Goal: Communication & Community: Connect with others

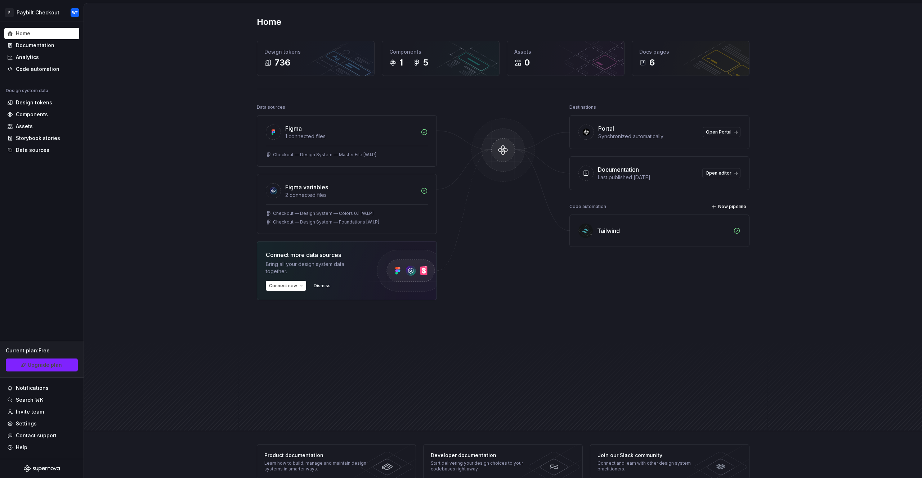
click at [192, 186] on div "Home Design tokens 736 Components 1 5 Assets 0 Docs pages 6 Data sources Figma …" at bounding box center [503, 217] width 838 height 428
click at [811, 71] on div "Home Design tokens 736 Components 1 5 Assets 0 Docs pages 6 Data sources Figma …" at bounding box center [503, 217] width 838 height 428
click at [45, 12] on html "P Paybilt Checkout WF Home Documentation Analytics Code automation Design syste…" at bounding box center [461, 239] width 922 height 478
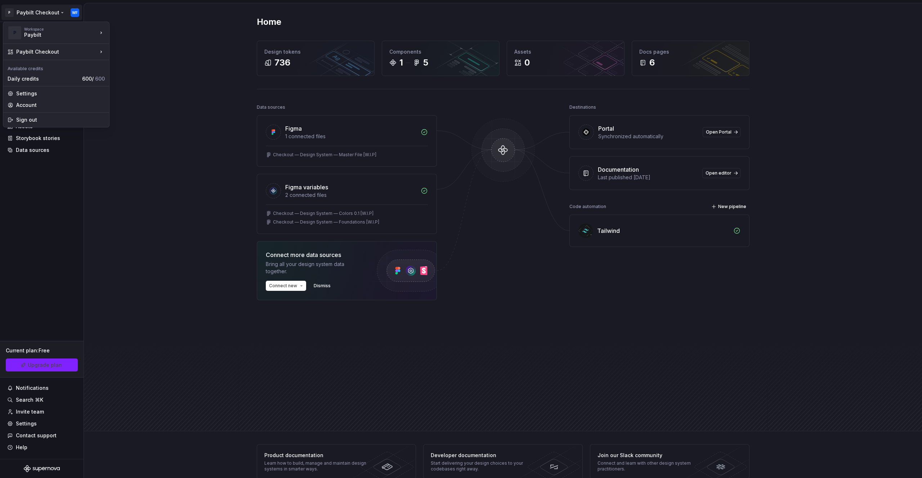
click at [76, 15] on html "P Paybilt Checkout WF Home Documentation Analytics Code automation Design syste…" at bounding box center [461, 239] width 922 height 478
click at [75, 8] on html "P Paybilt Checkout WF Home Documentation Analytics Code automation Design syste…" at bounding box center [461, 239] width 922 height 478
drag, startPoint x: 42, startPoint y: 12, endPoint x: 39, endPoint y: 40, distance: 28.2
click at [41, 12] on html "P Paybilt Checkout WF Home Documentation Analytics Code automation Design syste…" at bounding box center [461, 239] width 922 height 478
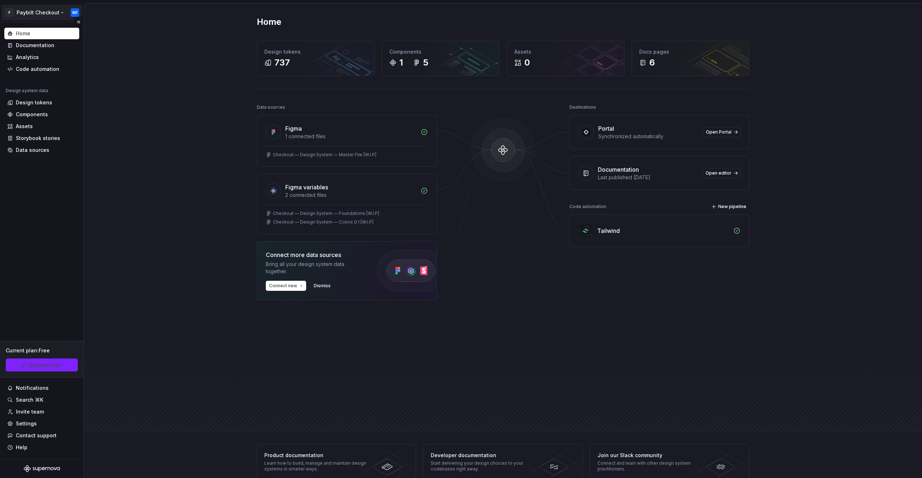
click at [45, 14] on html "P Paybilt Checkout WF Home Documentation Analytics Code automation Design syste…" at bounding box center [461, 239] width 922 height 478
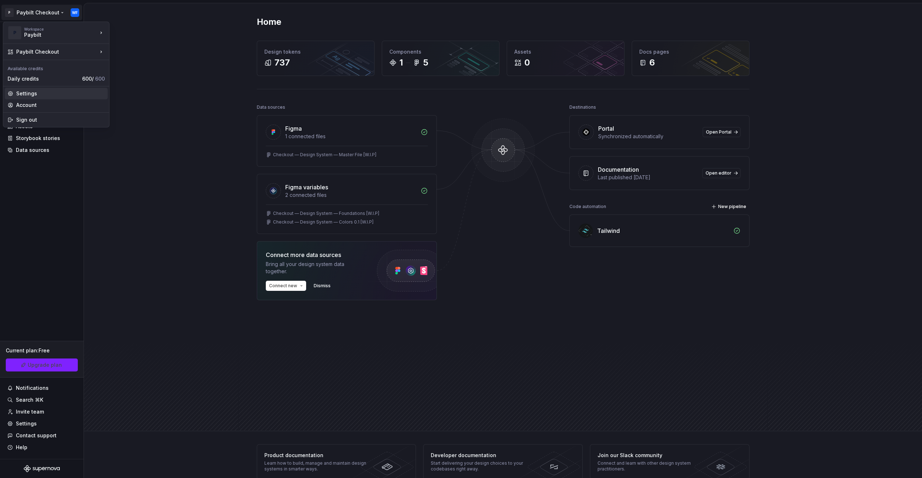
click at [33, 98] on div "Settings" at bounding box center [56, 94] width 103 height 12
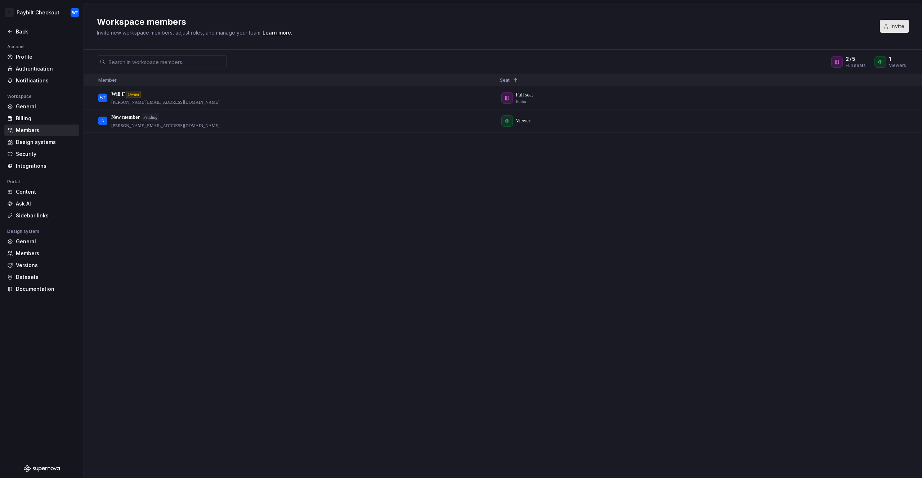
click at [899, 25] on span "Invite" at bounding box center [897, 26] width 14 height 7
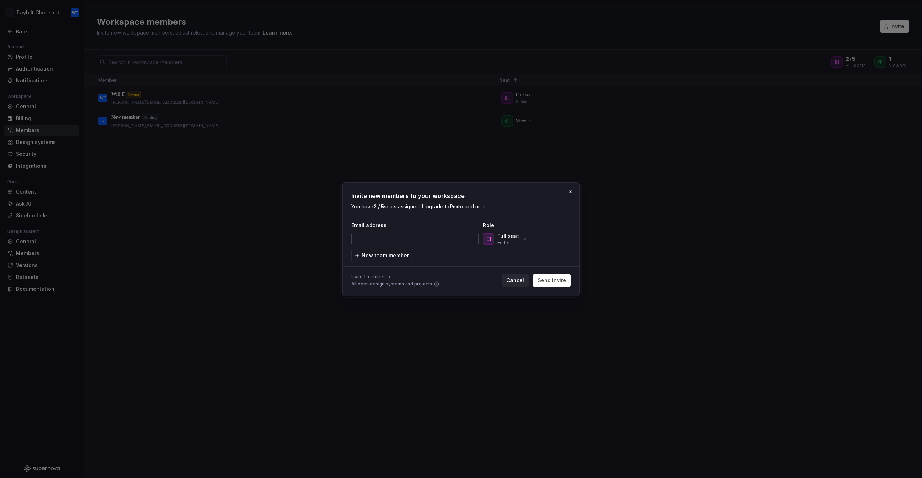
click at [430, 239] on input "email" at bounding box center [414, 239] width 127 height 13
paste input ".maksimchuk@payspace.ca"
type input "nikita.maksimchuk@payspace.ca"
click at [552, 282] on span "Send invite" at bounding box center [552, 280] width 28 height 7
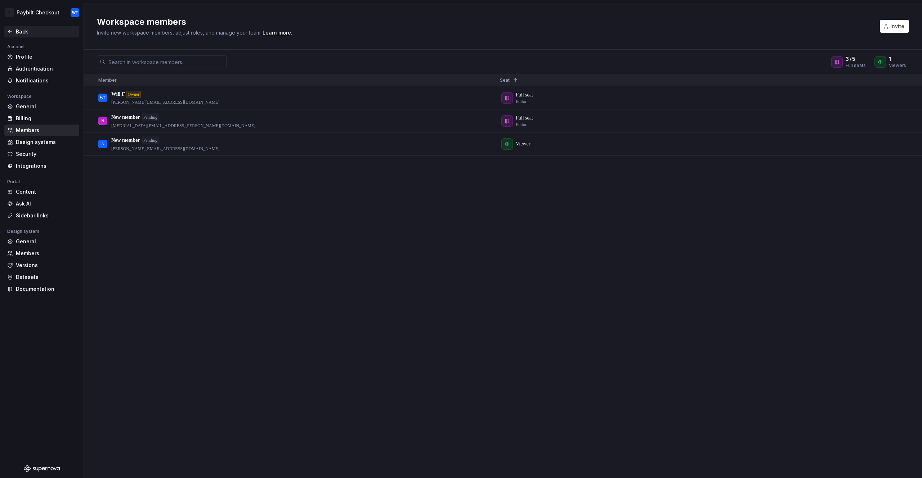
click at [22, 31] on div "Back" at bounding box center [46, 31] width 60 height 7
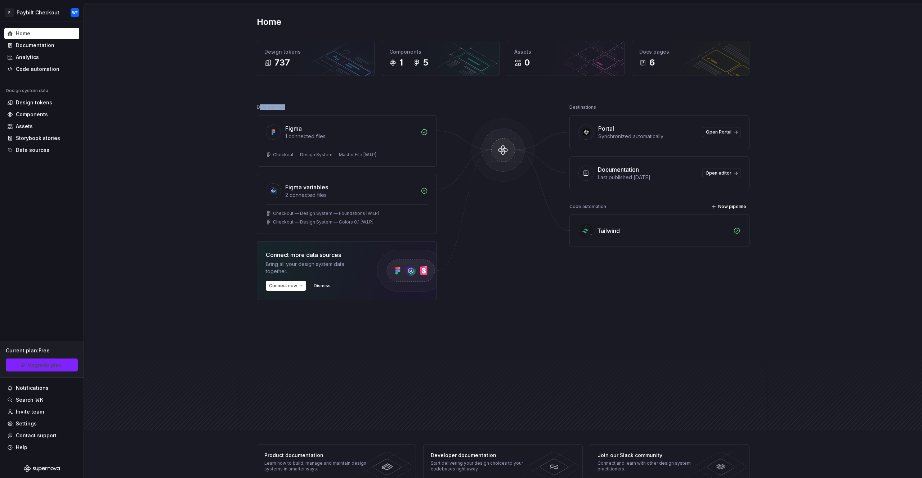
drag, startPoint x: 257, startPoint y: 105, endPoint x: 304, endPoint y: 105, distance: 46.4
click at [304, 105] on div "Data sources" at bounding box center [347, 107] width 180 height 10
click at [323, 194] on div "2 connected files" at bounding box center [350, 195] width 131 height 7
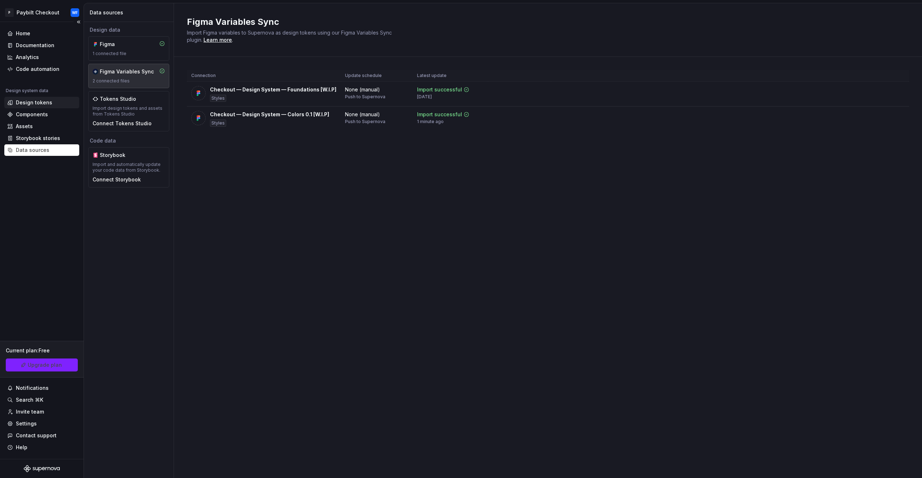
click at [38, 100] on div "Design tokens" at bounding box center [34, 102] width 36 height 7
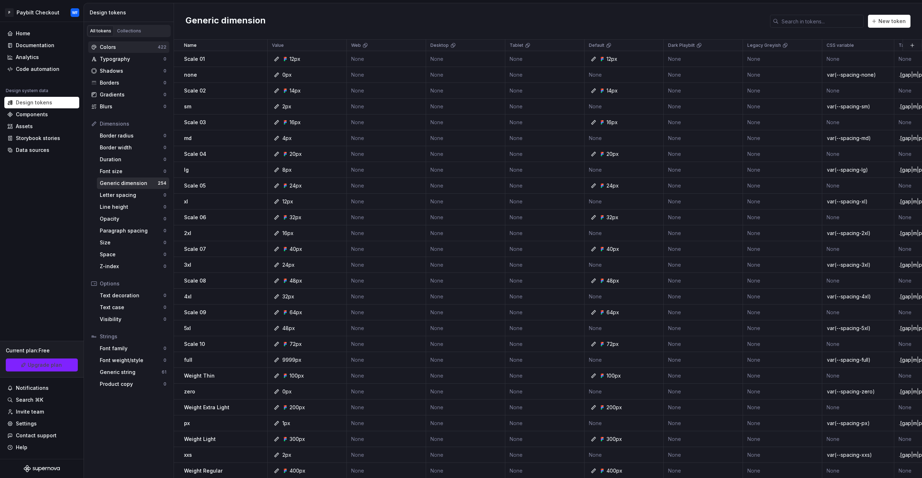
click at [126, 47] on div "Colors" at bounding box center [129, 47] width 58 height 7
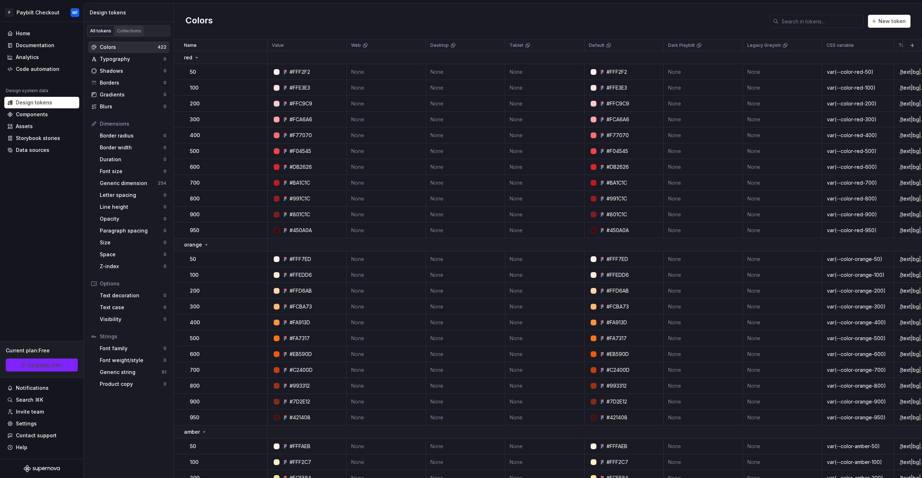
click at [138, 34] on link "Collections" at bounding box center [129, 31] width 29 height 11
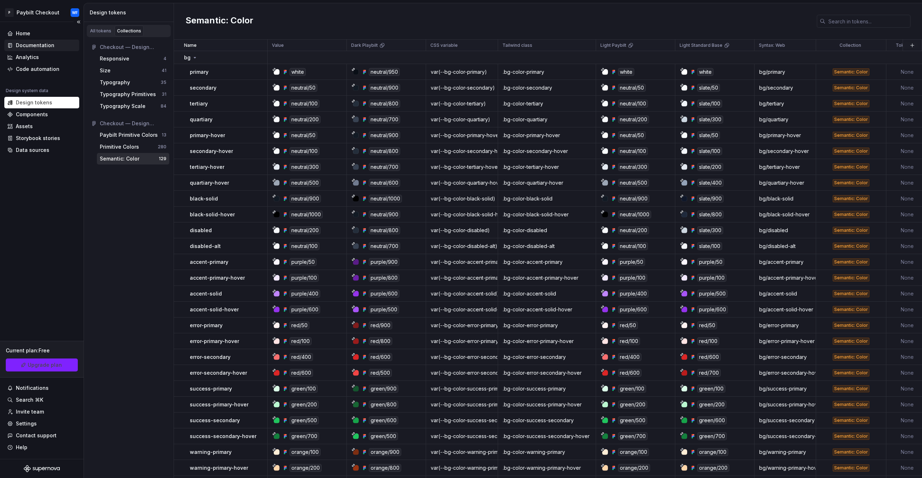
click at [38, 46] on div "Documentation" at bounding box center [35, 45] width 39 height 7
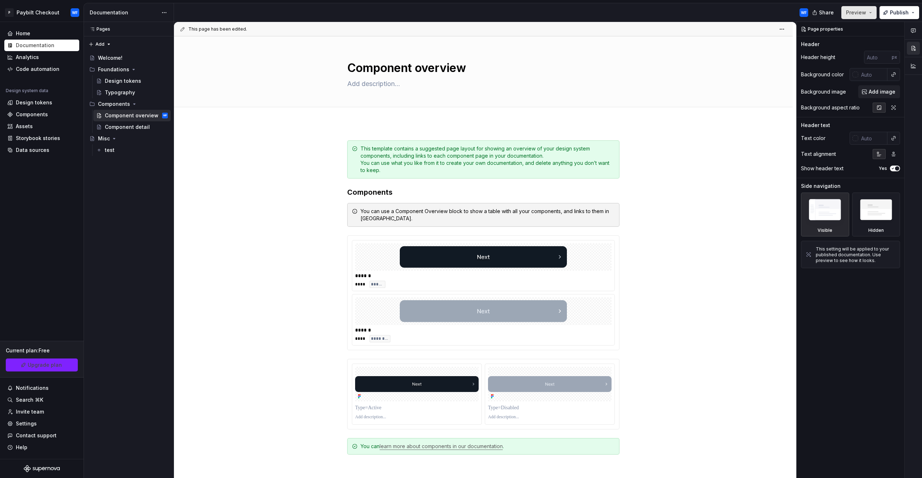
click at [860, 14] on span "Preview" at bounding box center [856, 12] width 20 height 7
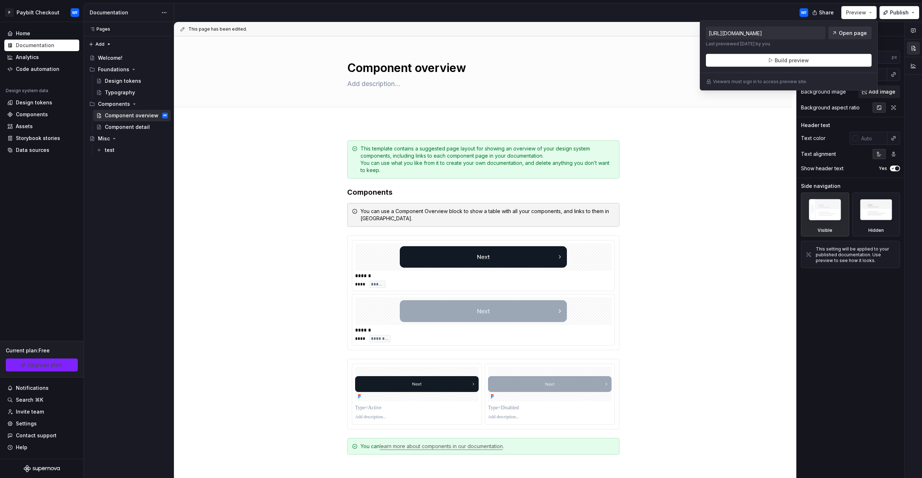
click at [845, 28] on link "Open page" at bounding box center [849, 33] width 43 height 13
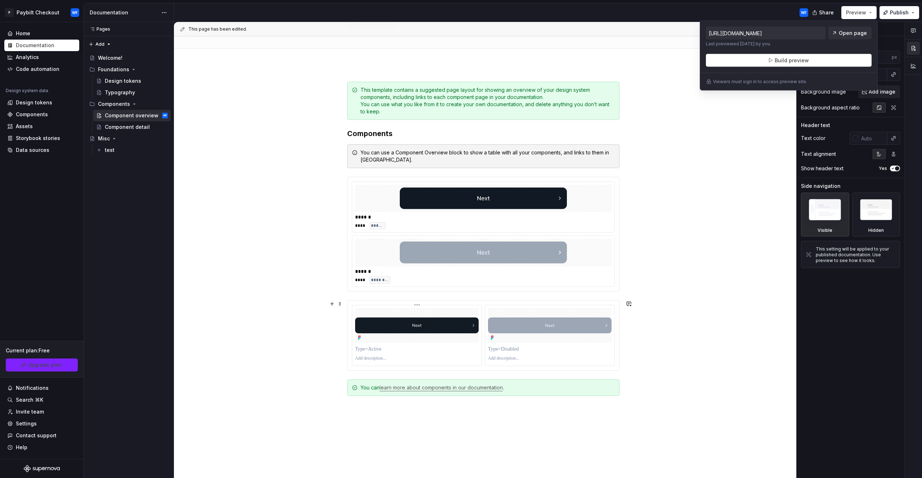
scroll to position [158, 0]
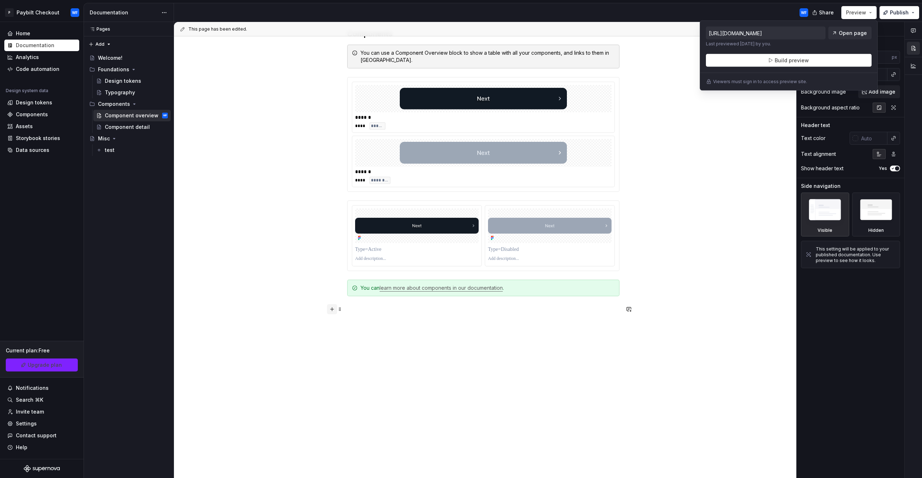
click at [333, 311] on button "button" at bounding box center [332, 309] width 10 height 10
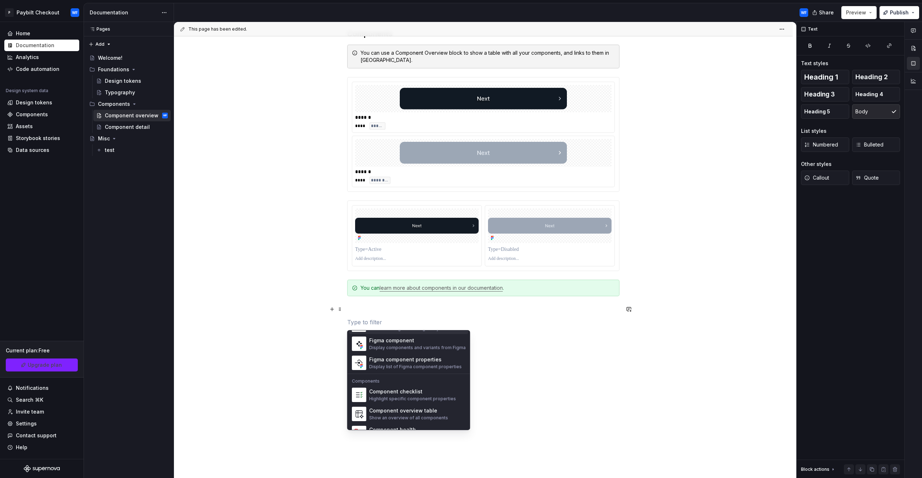
scroll to position [680, 0]
click at [393, 369] on div "Display components and variants from Figma" at bounding box center [417, 371] width 97 height 6
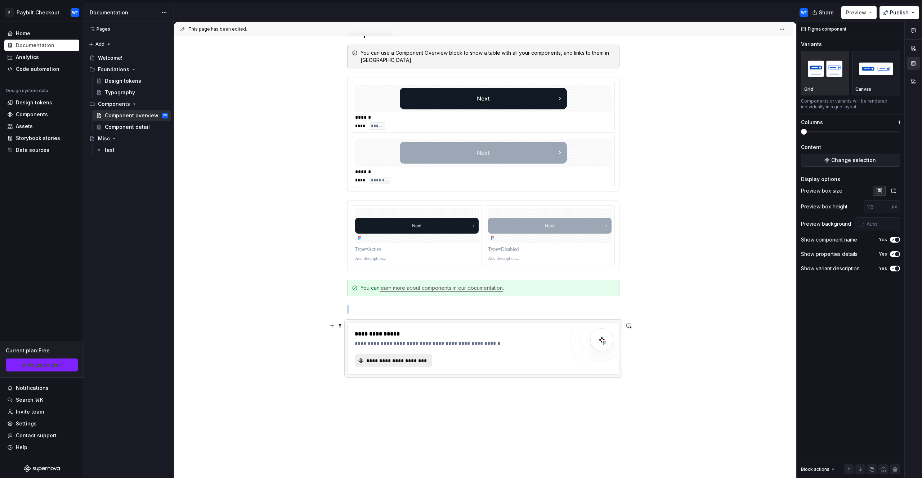
click at [418, 364] on button "**********" at bounding box center [393, 360] width 77 height 13
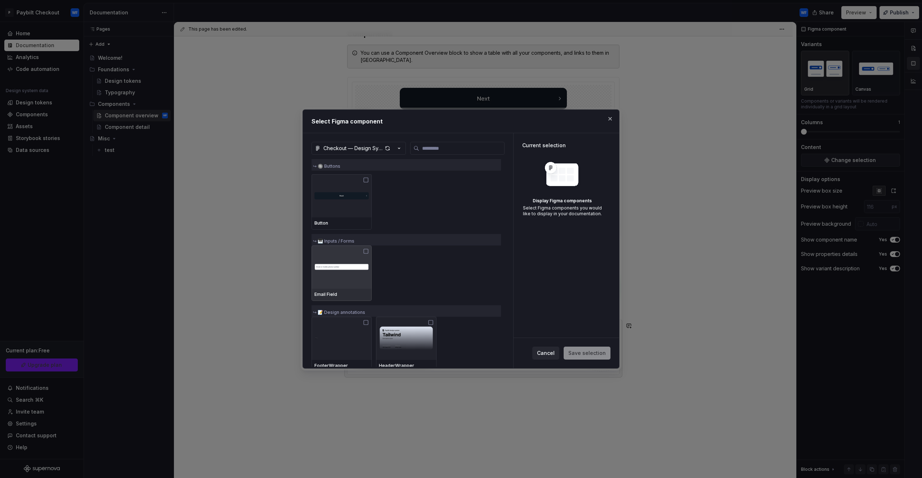
scroll to position [69, 0]
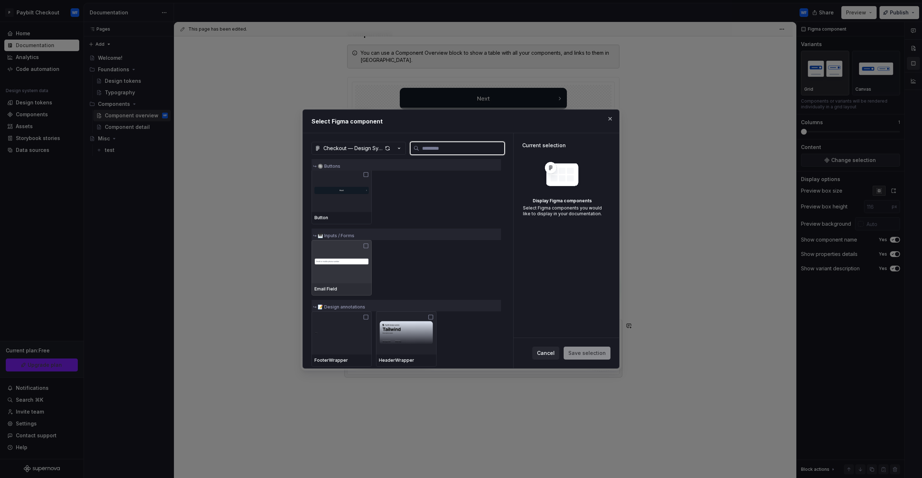
click at [367, 247] on icon at bounding box center [366, 246] width 6 height 6
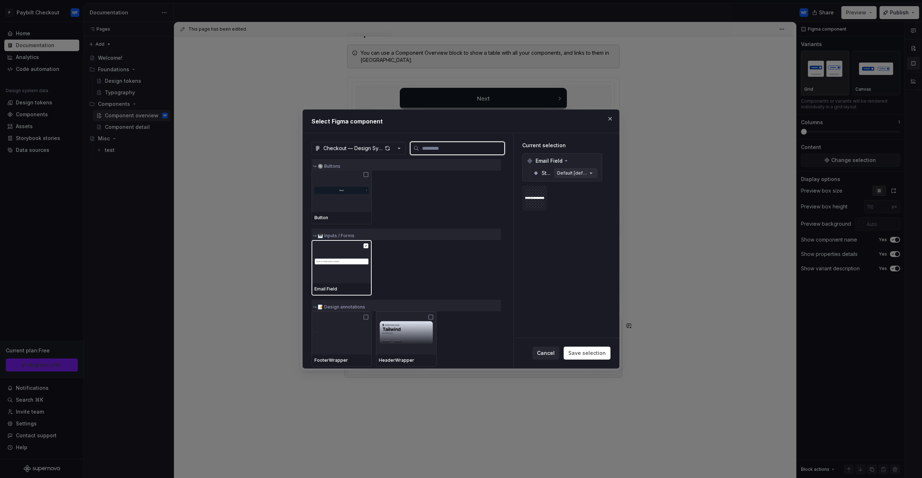
click at [582, 172] on div "Default [default]" at bounding box center [572, 173] width 30 height 6
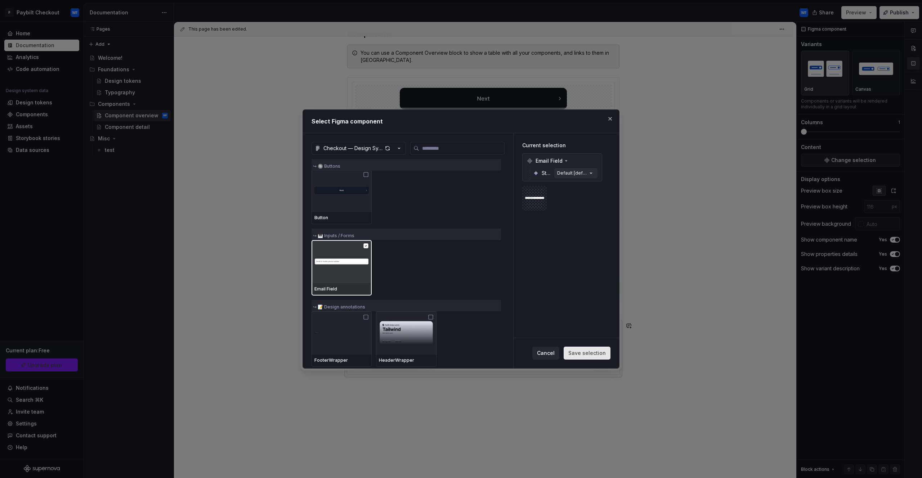
click at [580, 359] on button "Save selection" at bounding box center [587, 353] width 47 height 13
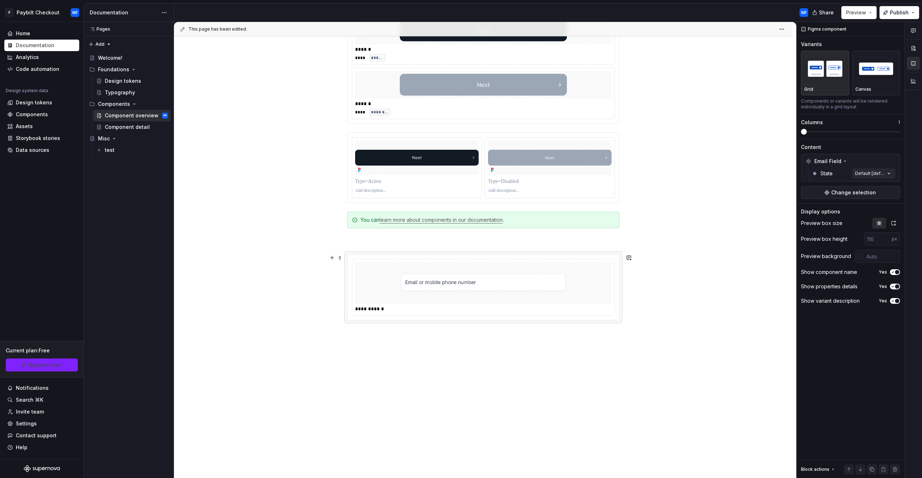
scroll to position [238, 0]
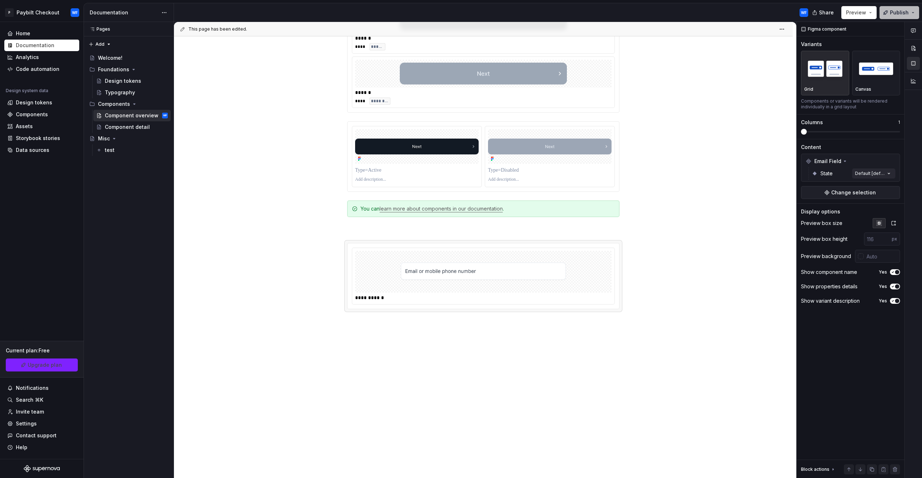
click at [891, 11] on span "Publish" at bounding box center [899, 12] width 19 height 7
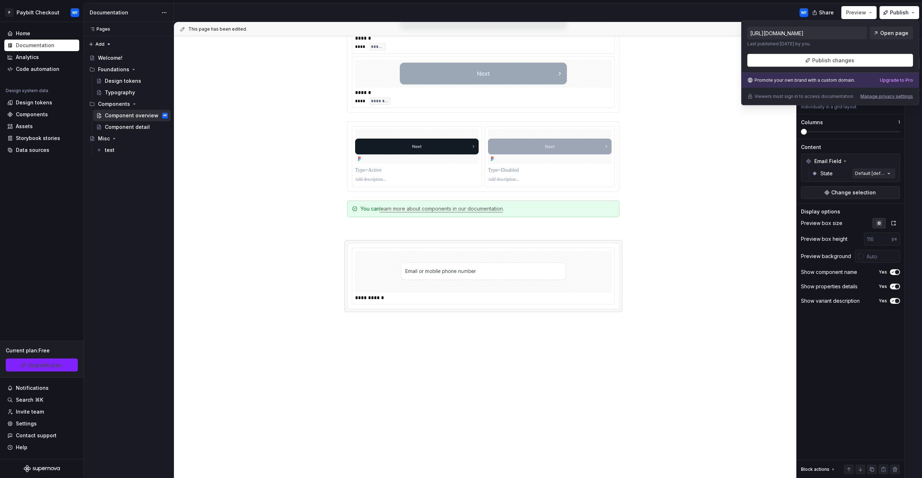
click at [840, 68] on div "https://enchanting-magenta-toad.supernova-docs.io/latest/components/component-o…" at bounding box center [830, 63] width 178 height 85
click at [839, 63] on span "Publish changes" at bounding box center [833, 60] width 42 height 7
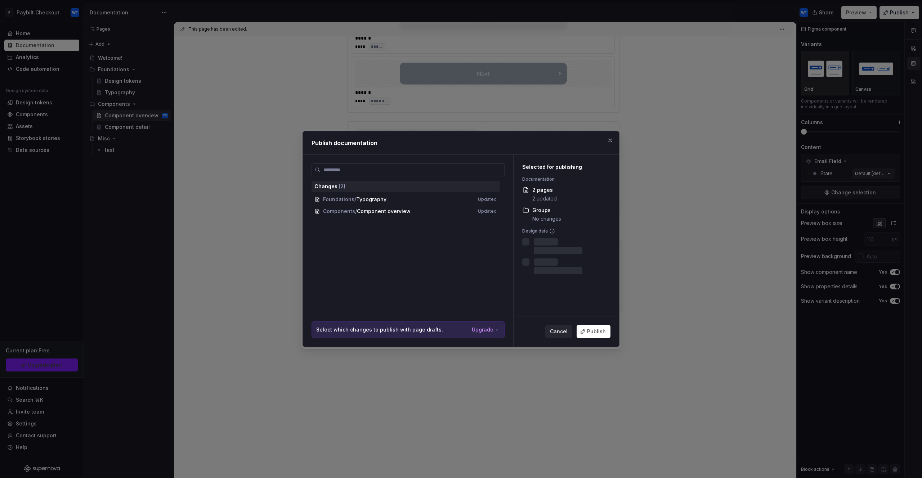
click at [599, 328] on span "Publish" at bounding box center [596, 331] width 19 height 7
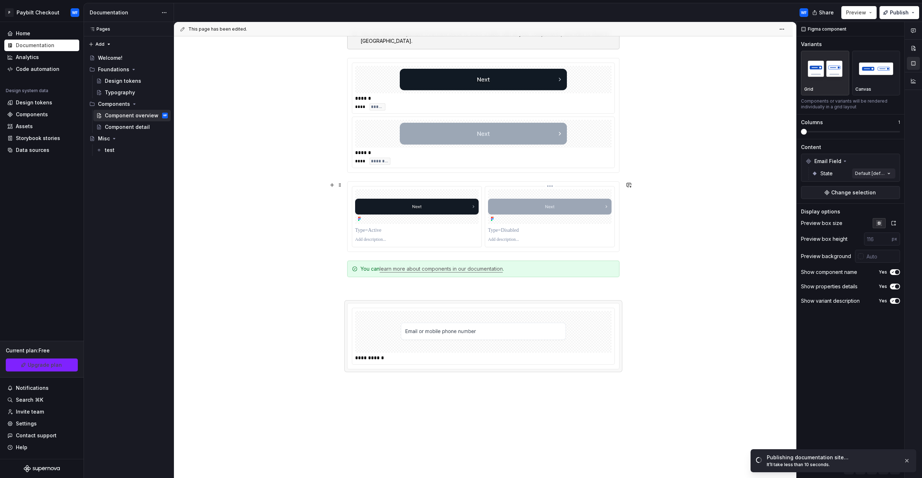
scroll to position [0, 0]
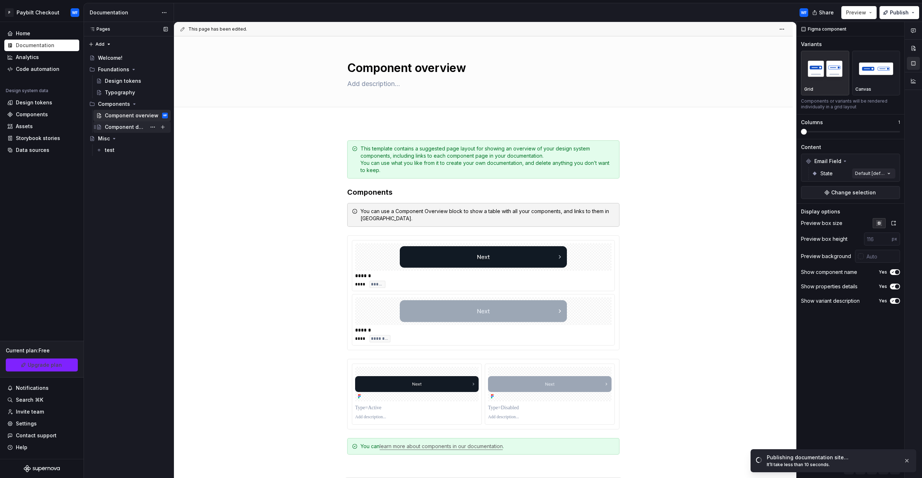
click at [118, 127] on div "Component detail" at bounding box center [125, 127] width 41 height 7
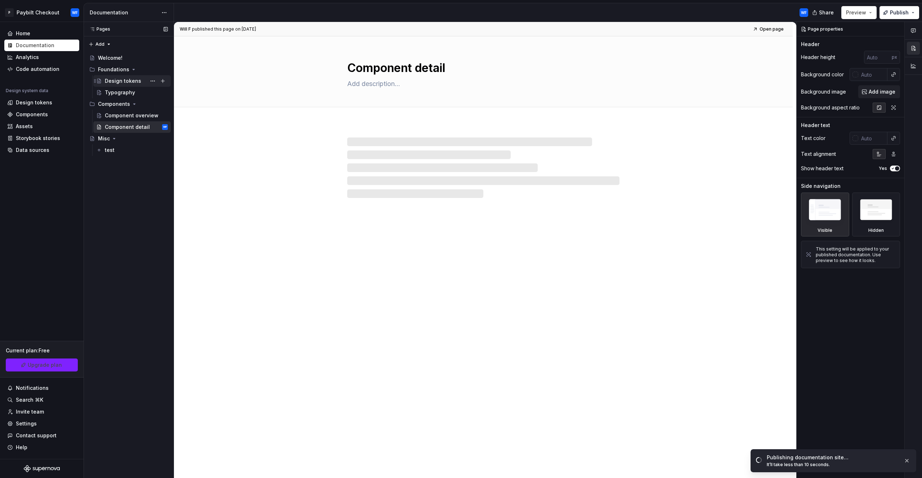
click at [116, 79] on div "Design tokens" at bounding box center [123, 80] width 36 height 7
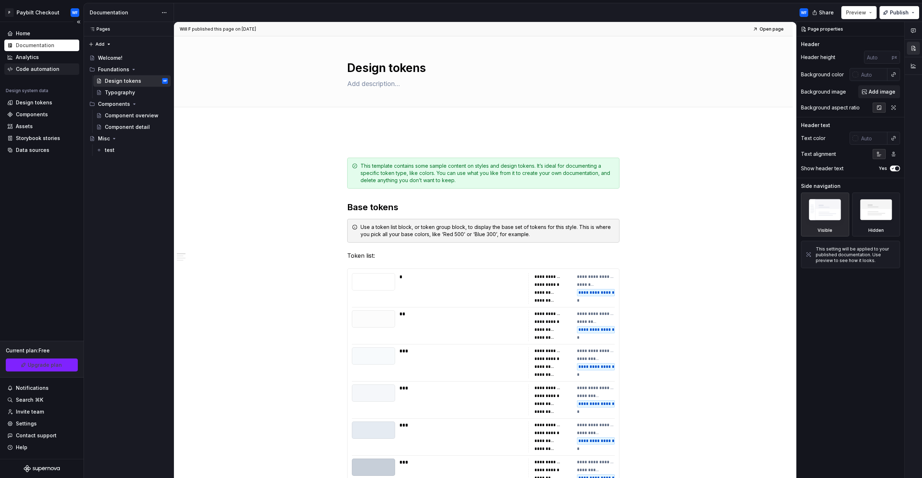
click at [53, 73] on div "Code automation" at bounding box center [41, 69] width 75 height 12
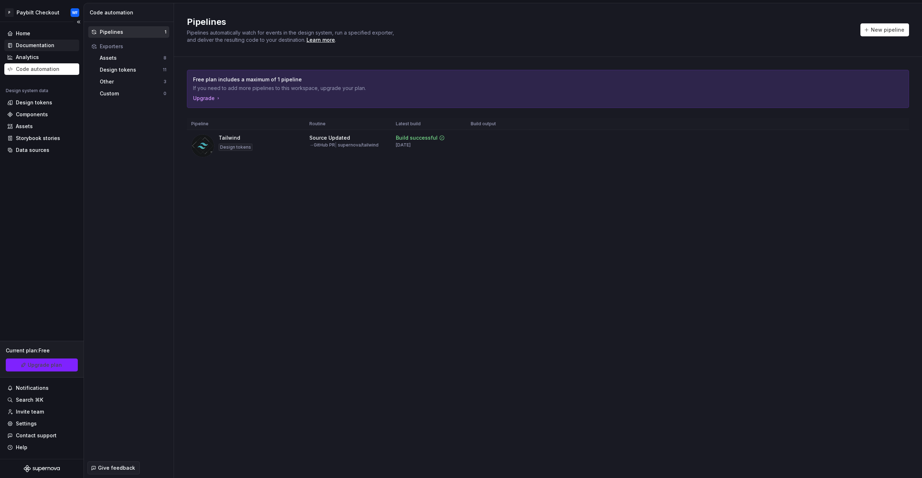
click at [48, 41] on div "Documentation" at bounding box center [41, 46] width 75 height 12
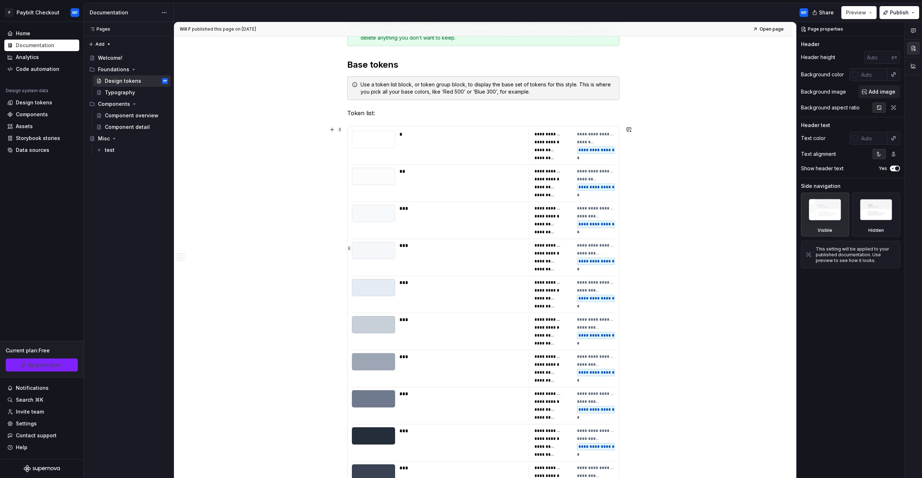
scroll to position [60, 0]
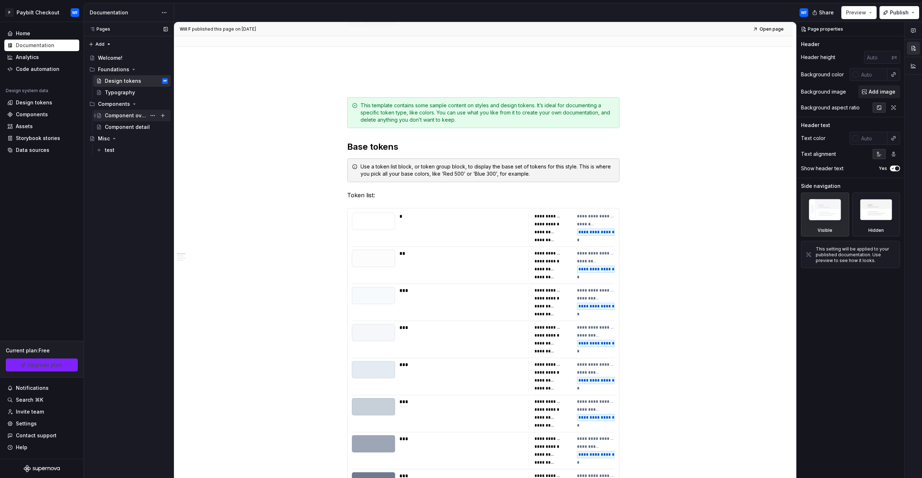
click at [120, 114] on div "Component overview" at bounding box center [125, 115] width 41 height 7
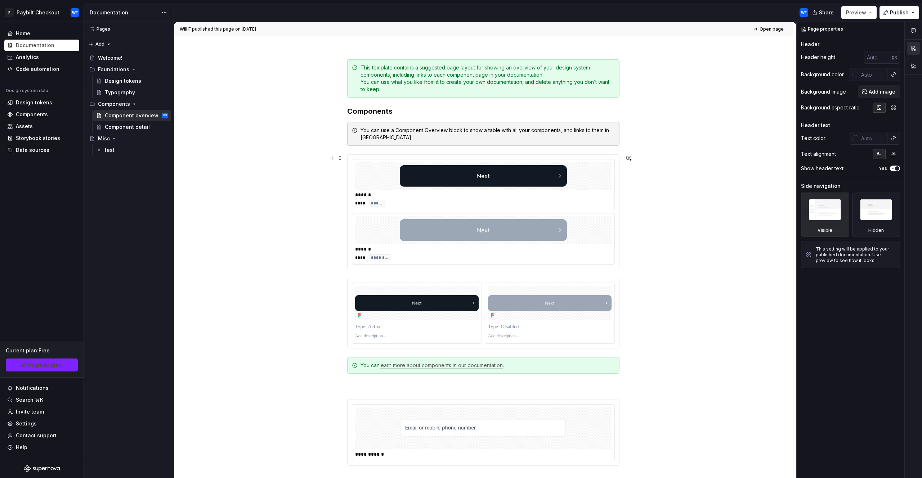
scroll to position [92, 0]
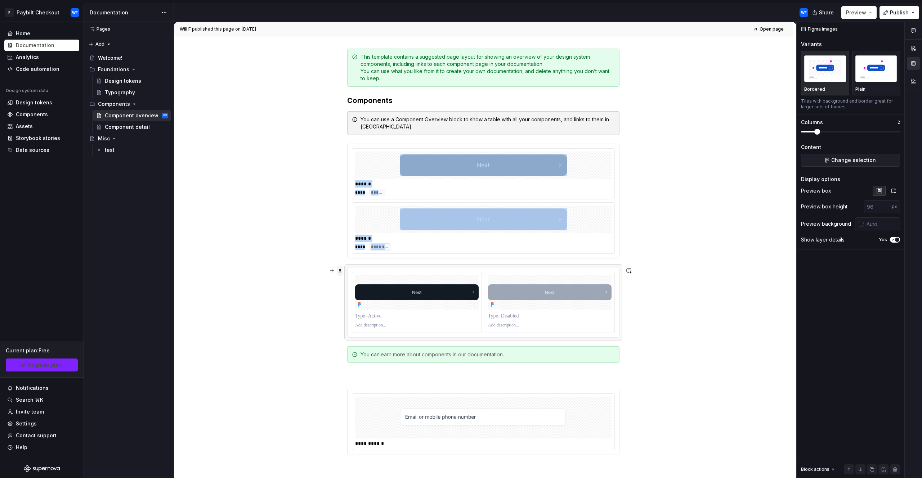
click at [338, 270] on span at bounding box center [340, 271] width 6 height 10
click at [356, 333] on div "Delete" at bounding box center [373, 334] width 47 height 7
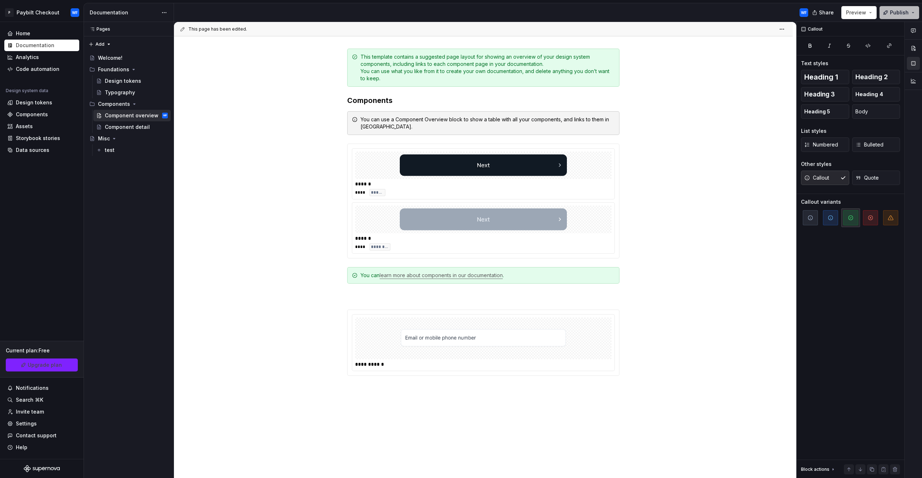
click at [894, 11] on span "Publish" at bounding box center [899, 12] width 19 height 7
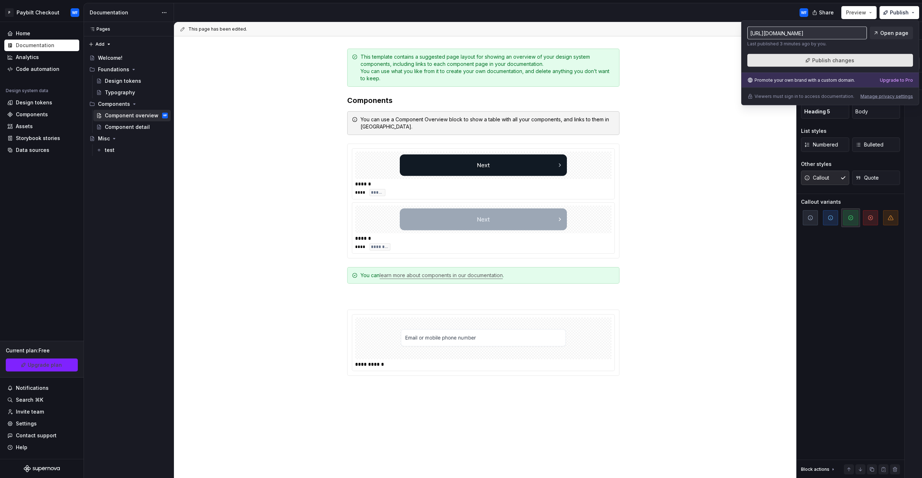
click at [868, 60] on button "Publish changes" at bounding box center [830, 60] width 166 height 13
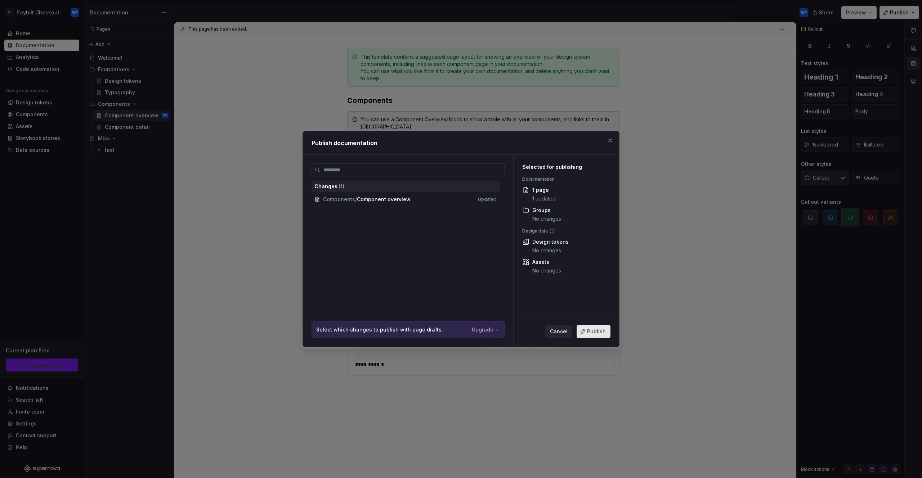
click at [586, 328] on button "Publish" at bounding box center [593, 331] width 34 height 13
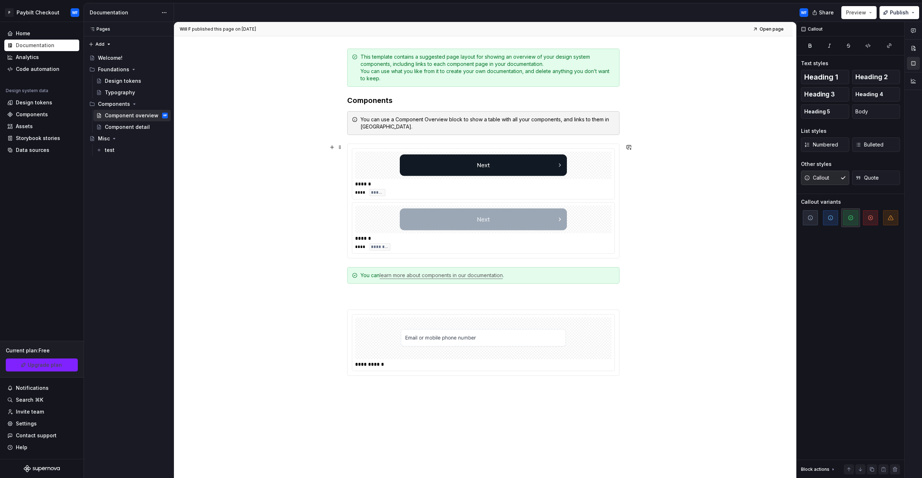
scroll to position [78, 0]
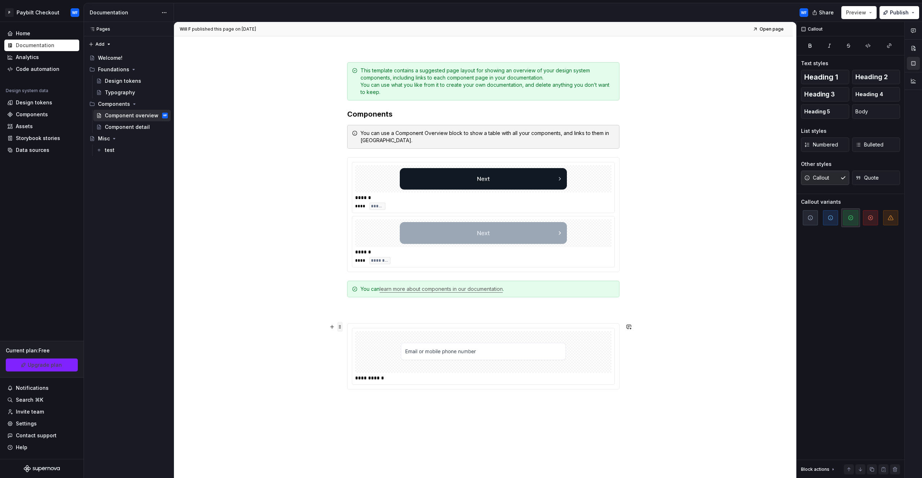
click at [340, 329] on span at bounding box center [340, 327] width 6 height 10
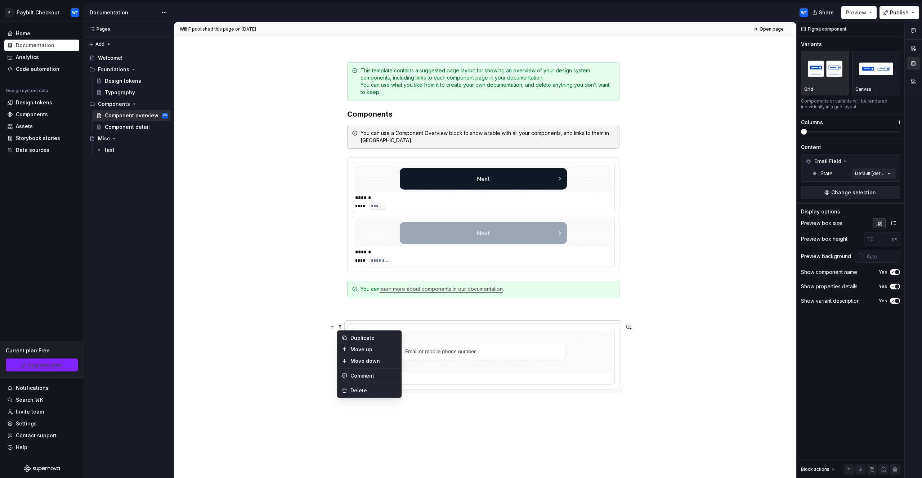
drag, startPoint x: 605, startPoint y: 368, endPoint x: 593, endPoint y: 368, distance: 12.3
click at [604, 368] on div at bounding box center [483, 352] width 256 height 42
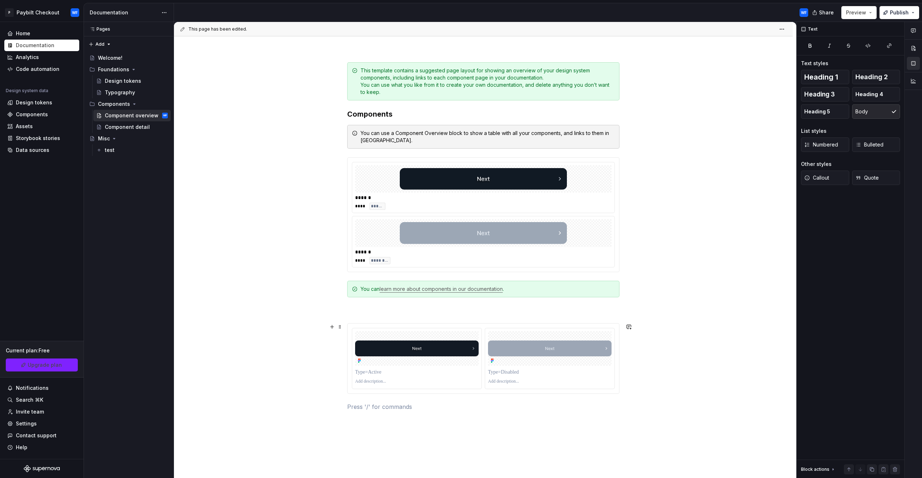
click at [569, 327] on div at bounding box center [482, 359] width 271 height 70
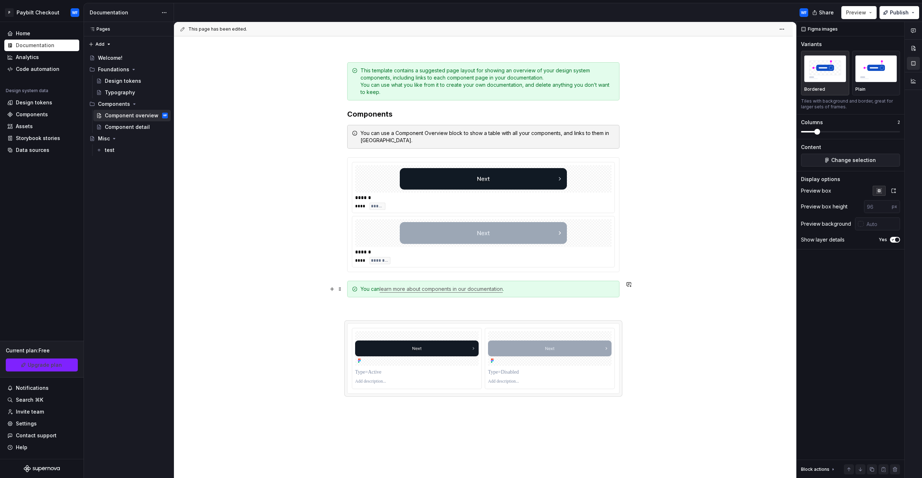
click at [282, 294] on div "This page has been edited. Component overview Edit header This template contain…" at bounding box center [485, 250] width 622 height 457
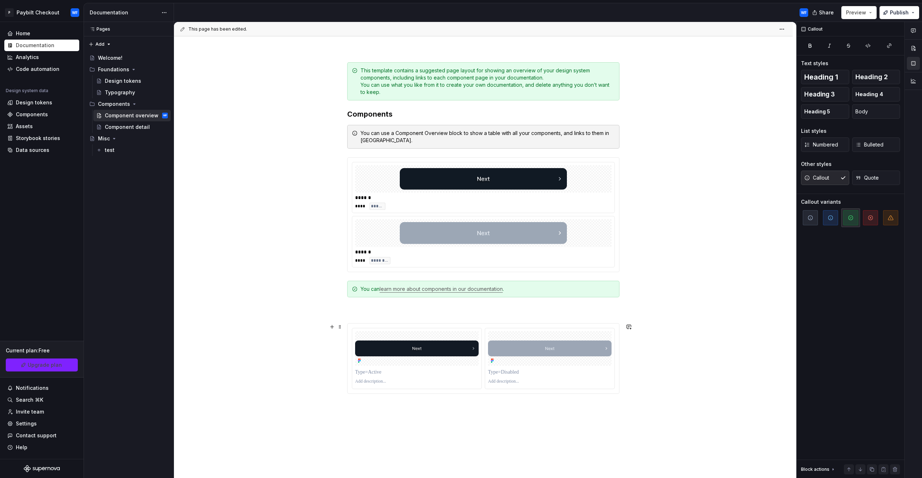
click at [333, 346] on div "This template contains a suggested page layout for showing an overview of your …" at bounding box center [483, 304] width 619 height 518
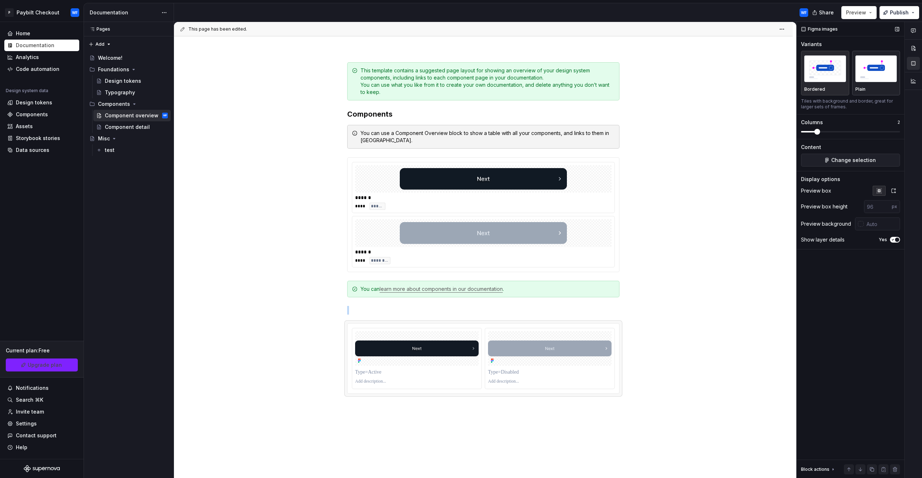
drag, startPoint x: 880, startPoint y: 84, endPoint x: 876, endPoint y: 86, distance: 4.2
click at [879, 84] on div "Plain" at bounding box center [876, 73] width 42 height 38
click at [356, 329] on div at bounding box center [416, 358] width 129 height 60
click at [338, 326] on span at bounding box center [340, 327] width 6 height 10
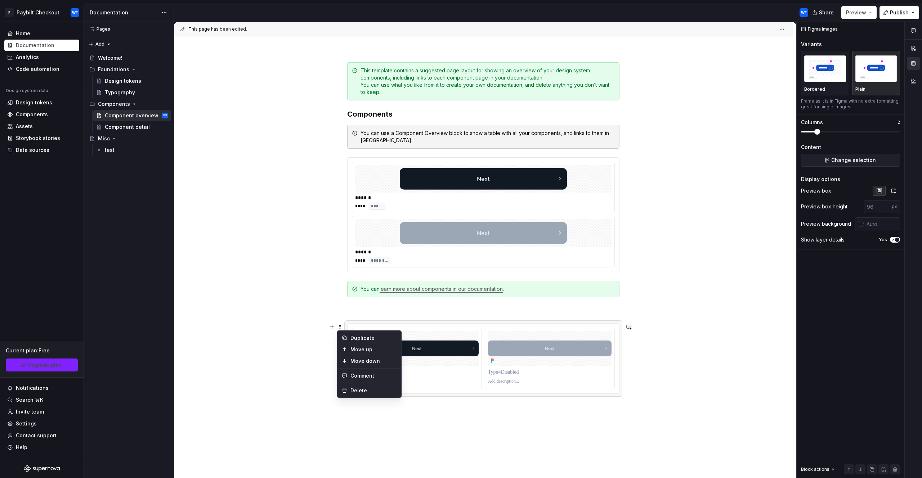
click at [398, 323] on div at bounding box center [483, 358] width 272 height 71
click at [428, 330] on div at bounding box center [416, 358] width 129 height 60
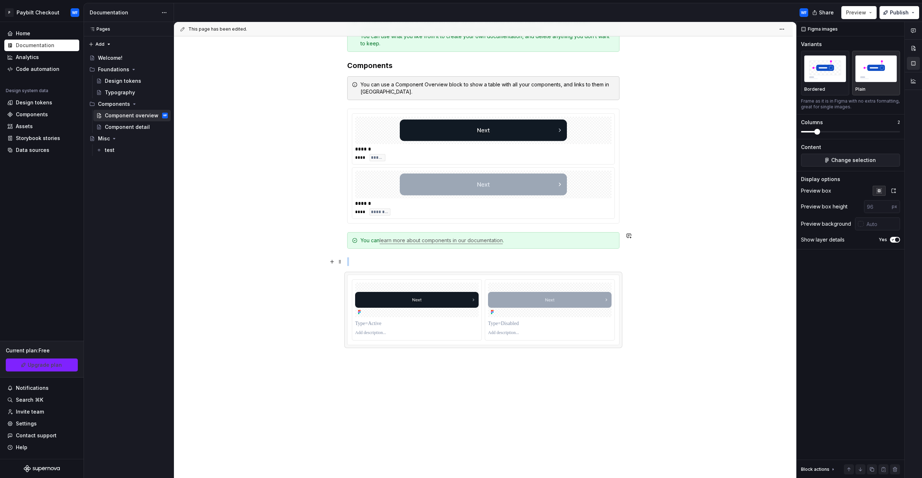
scroll to position [135, 0]
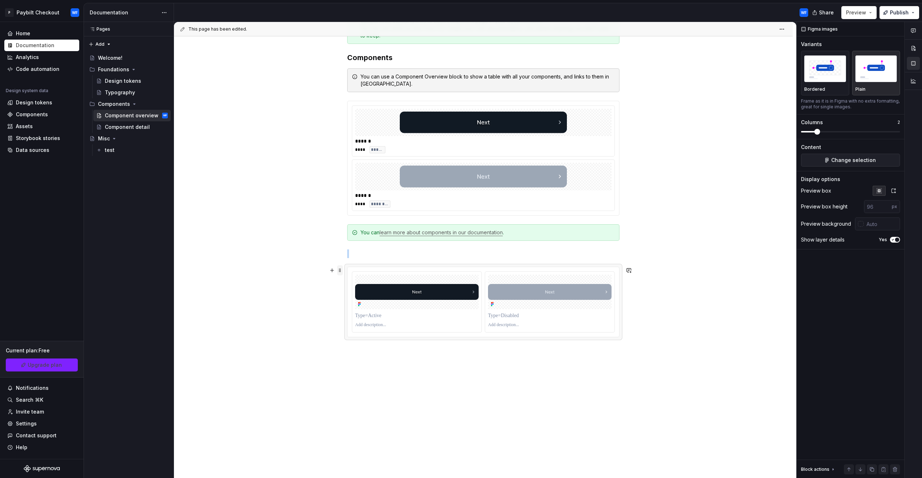
click at [339, 269] on span at bounding box center [340, 270] width 6 height 10
click at [692, 288] on div "This template contains a suggested page layout for showing an overview of your …" at bounding box center [483, 247] width 619 height 518
click at [867, 166] on button "Change selection" at bounding box center [850, 160] width 99 height 13
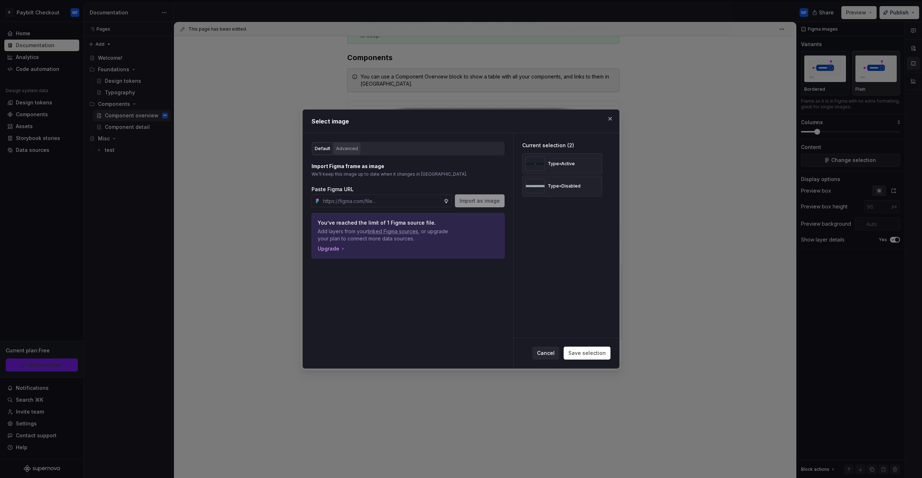
click at [353, 152] on div "Advanced" at bounding box center [347, 148] width 22 height 7
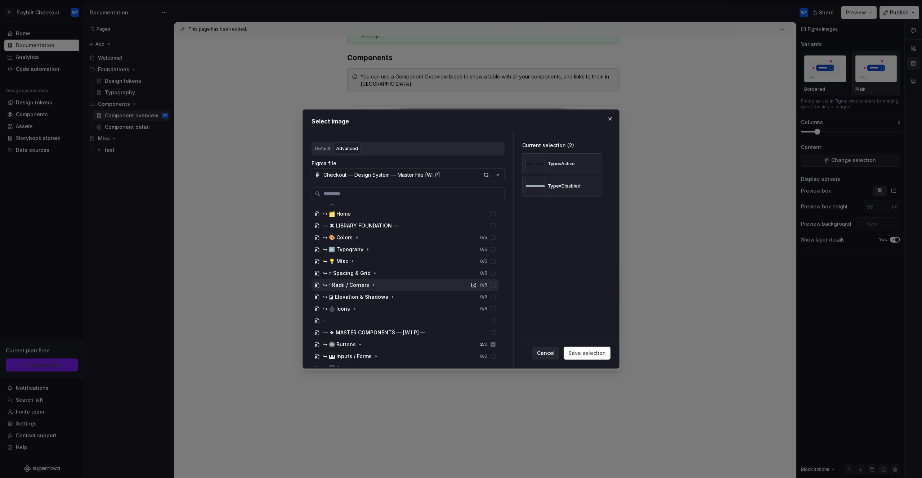
scroll to position [71, 0]
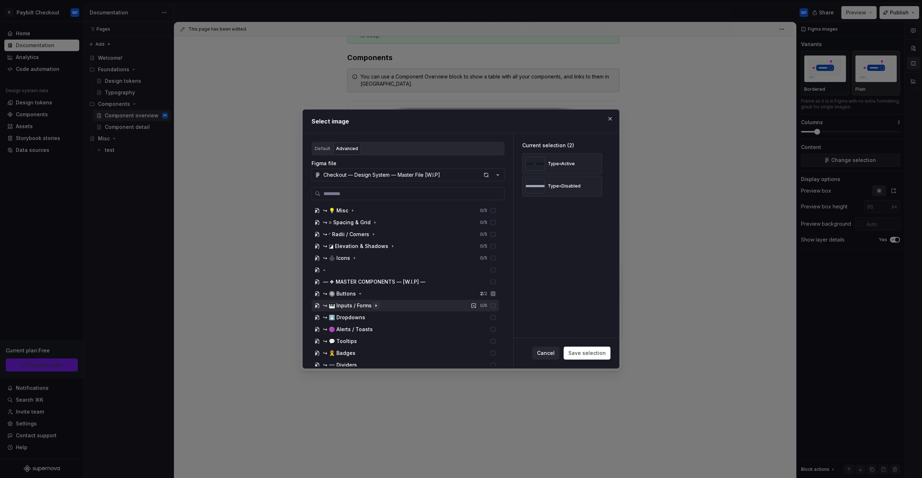
click at [376, 306] on icon "button" at bounding box center [376, 306] width 6 height 6
drag, startPoint x: 492, startPoint y: 306, endPoint x: 507, endPoint y: 319, distance: 20.2
click at [492, 306] on icon at bounding box center [493, 306] width 6 height 6
click at [420, 310] on div "↪ 🎹 Inputs / Forms 0 / 6" at bounding box center [404, 306] width 187 height 12
click at [492, 318] on icon at bounding box center [493, 318] width 6 height 6
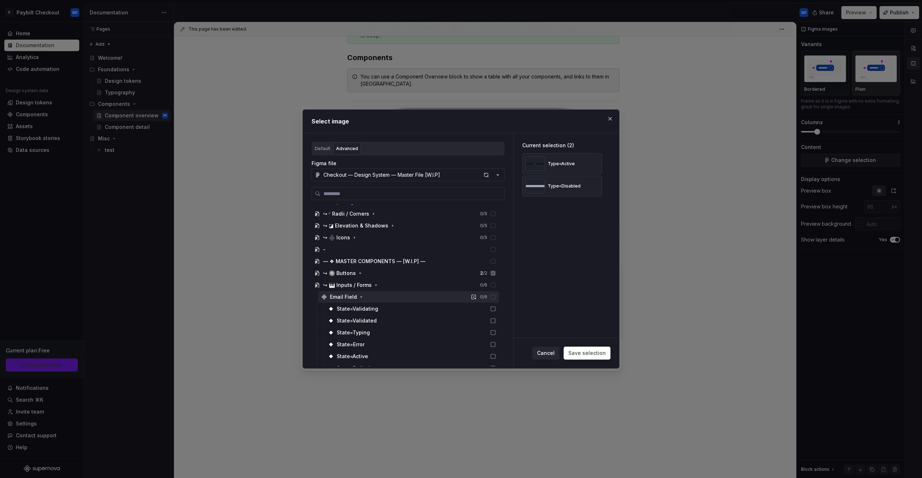
scroll to position [139, 0]
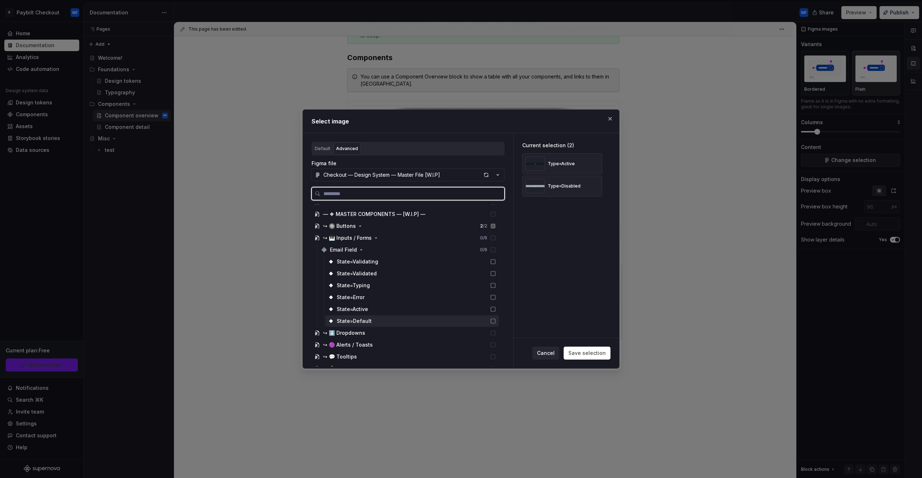
drag, startPoint x: 494, startPoint y: 324, endPoint x: 491, endPoint y: 311, distance: 13.3
click at [494, 324] on div "State=Default" at bounding box center [412, 321] width 174 height 12
click at [492, 308] on icon at bounding box center [493, 309] width 6 height 6
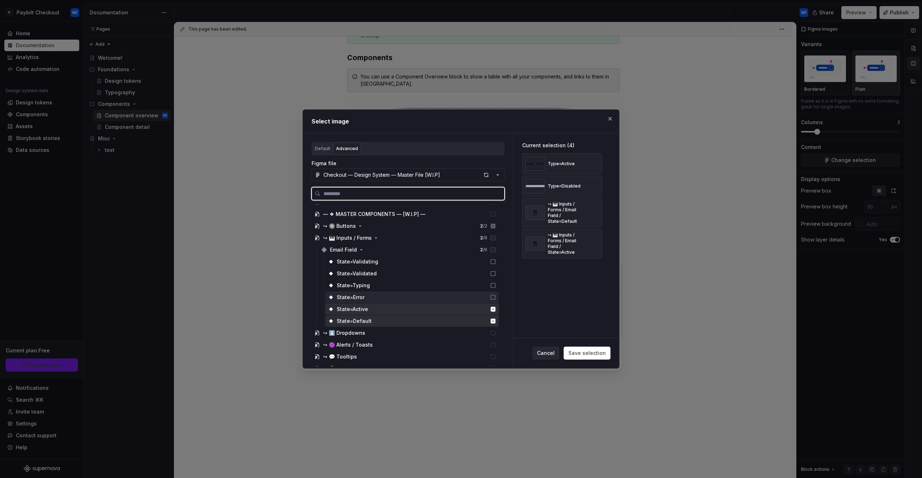
click at [492, 295] on icon at bounding box center [493, 298] width 6 height 6
click at [492, 287] on icon at bounding box center [493, 286] width 6 height 6
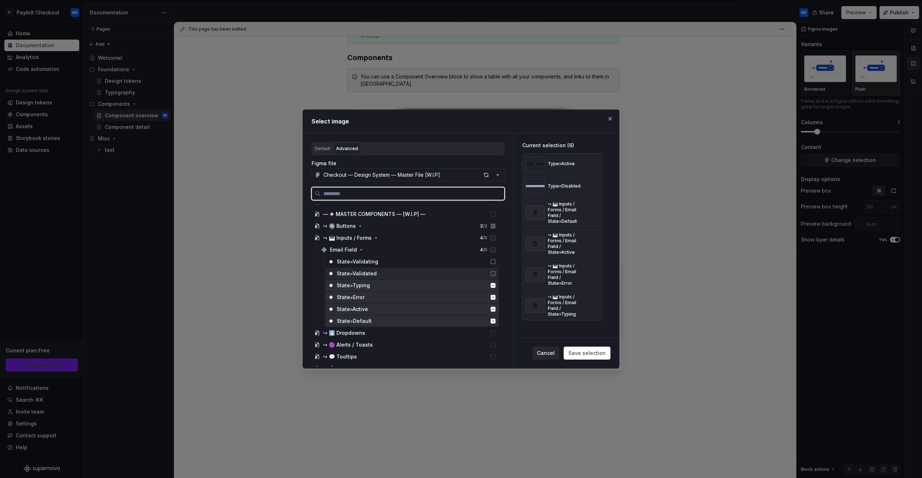
drag, startPoint x: 492, startPoint y: 275, endPoint x: 492, endPoint y: 263, distance: 11.5
click at [492, 273] on icon at bounding box center [493, 274] width 6 height 6
click at [492, 262] on icon at bounding box center [493, 262] width 6 height 6
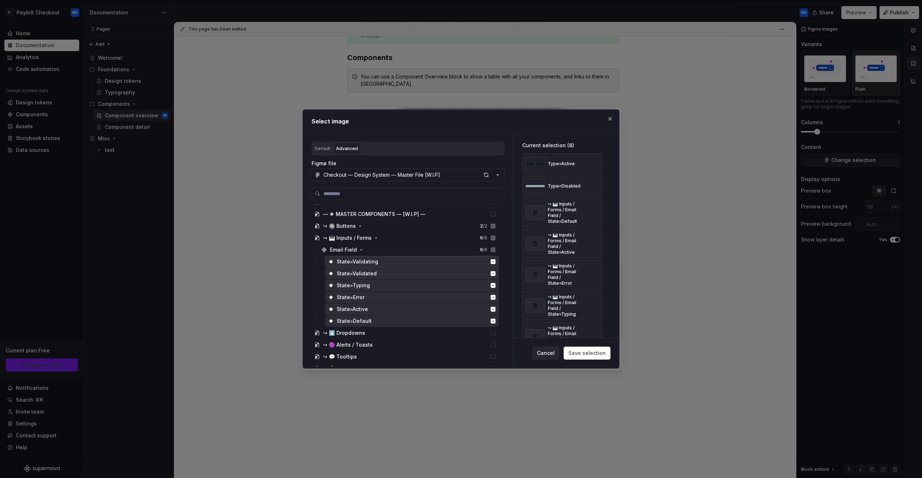
click at [591, 353] on span "Save selection" at bounding box center [586, 353] width 37 height 7
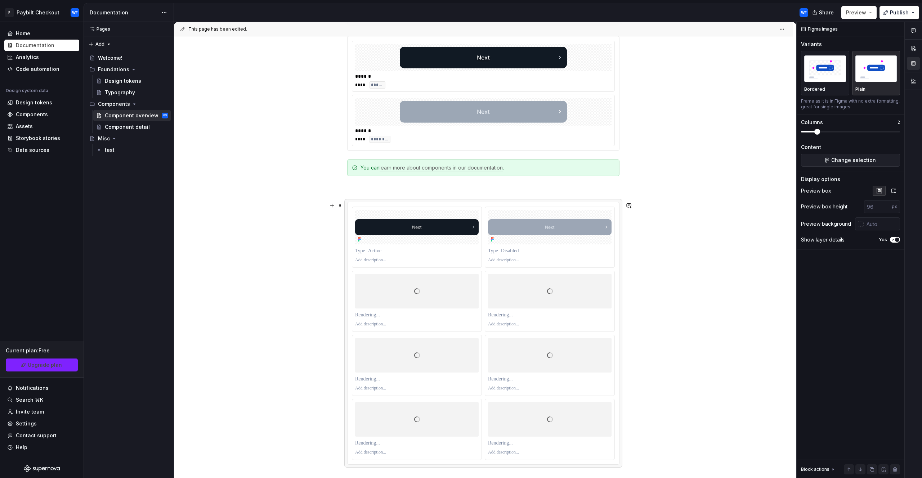
scroll to position [200, 0]
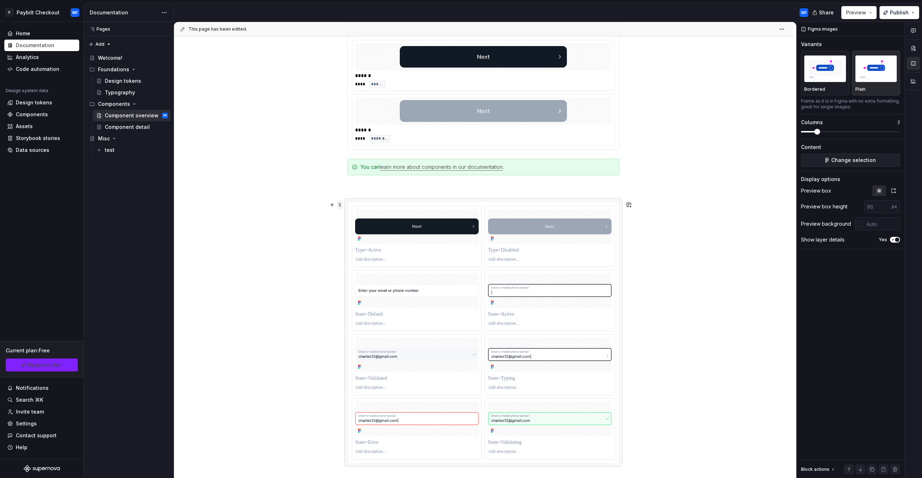
click at [341, 206] on span at bounding box center [340, 205] width 6 height 10
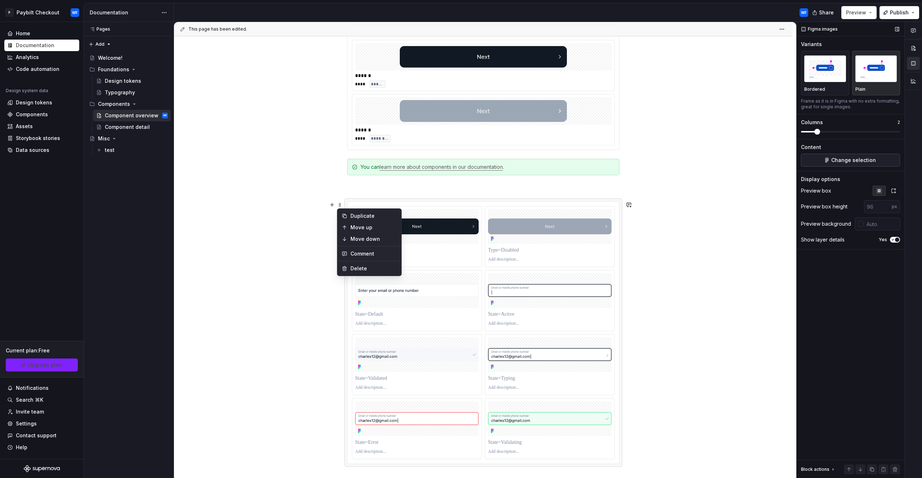
click at [872, 160] on span "Change selection" at bounding box center [853, 160] width 45 height 7
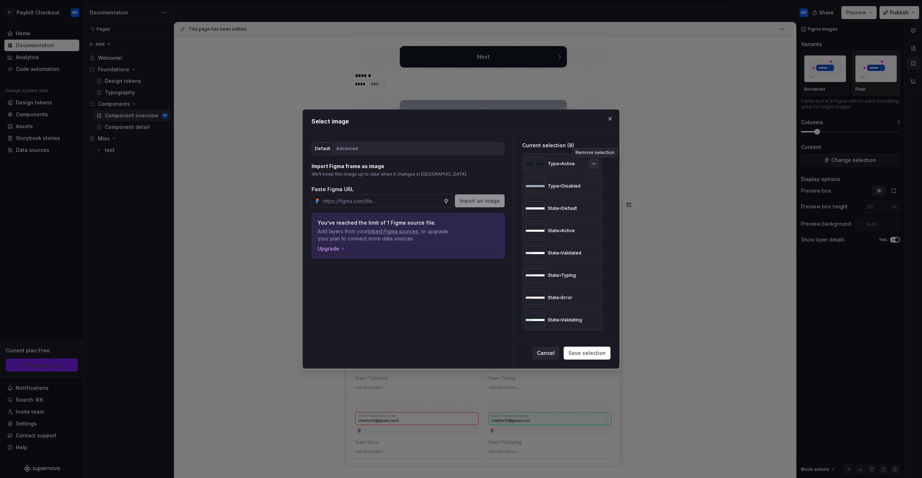
click at [592, 162] on button "button" at bounding box center [594, 164] width 10 height 10
click at [593, 167] on button "button" at bounding box center [594, 164] width 10 height 10
click at [588, 357] on button "Save selection" at bounding box center [587, 353] width 47 height 13
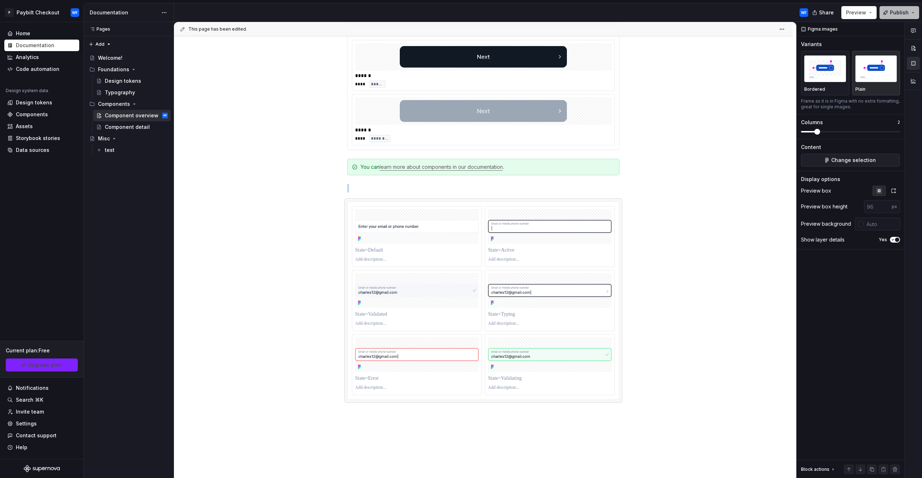
click at [900, 10] on span "Publish" at bounding box center [899, 12] width 19 height 7
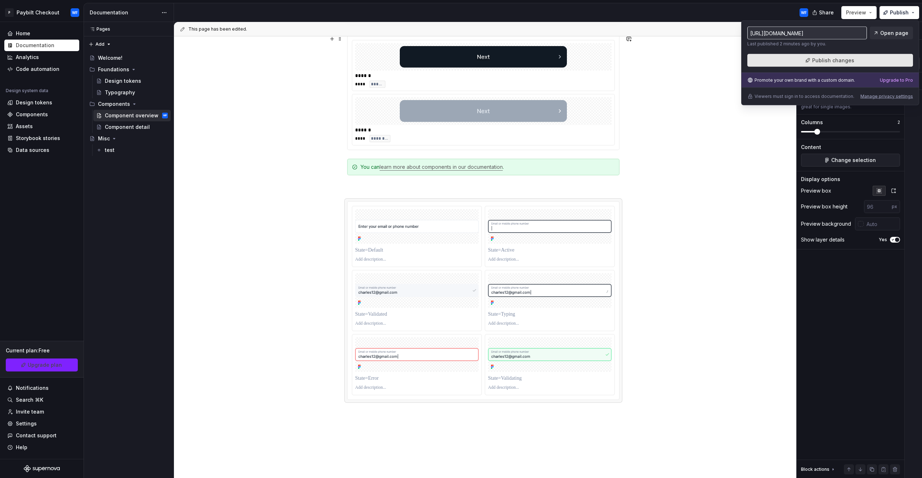
click at [786, 60] on button "Publish changes" at bounding box center [830, 60] width 166 height 13
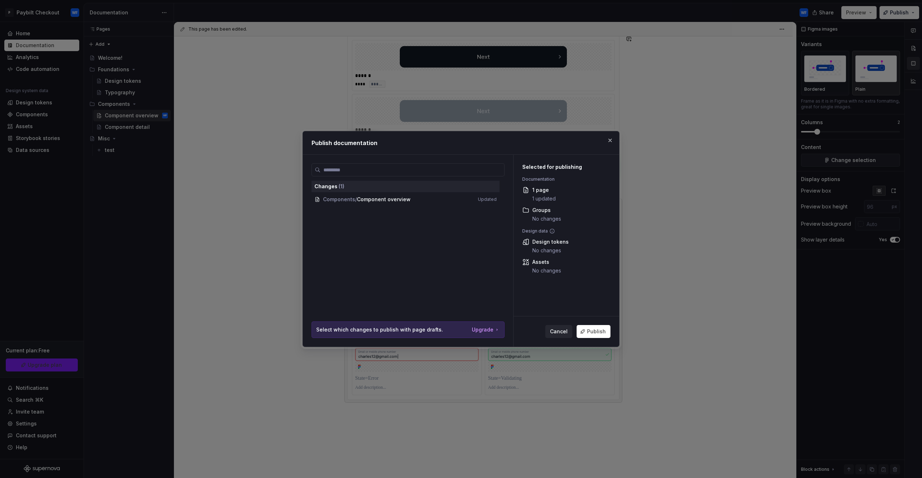
drag, startPoint x: 592, startPoint y: 335, endPoint x: 582, endPoint y: 322, distance: 16.4
click at [592, 335] on span "Publish" at bounding box center [596, 331] width 19 height 7
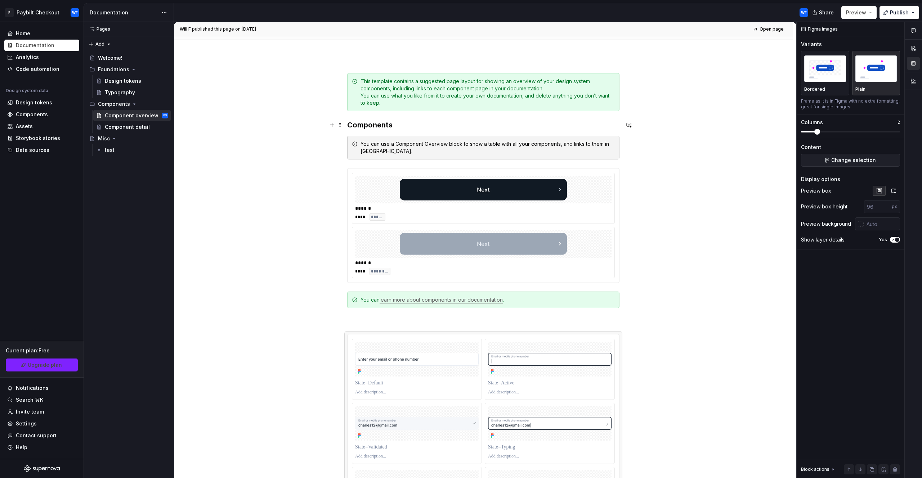
scroll to position [0, 0]
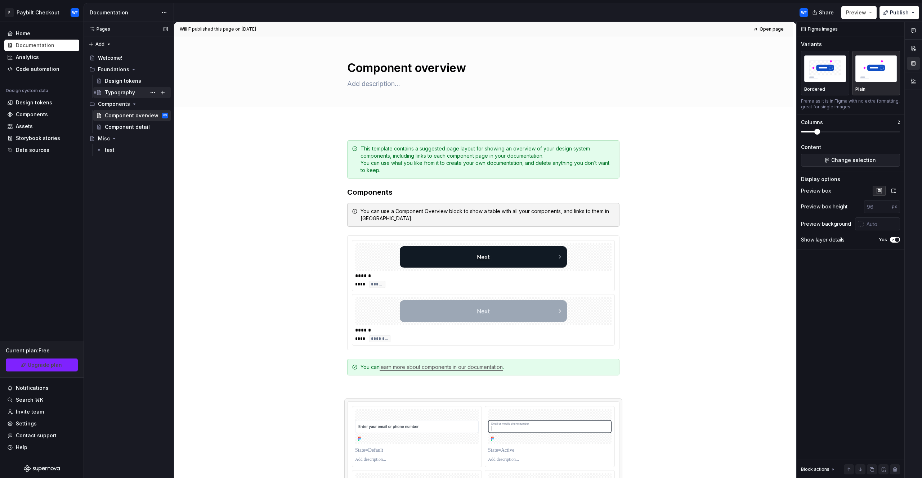
click at [131, 93] on div "Typography" at bounding box center [120, 92] width 30 height 7
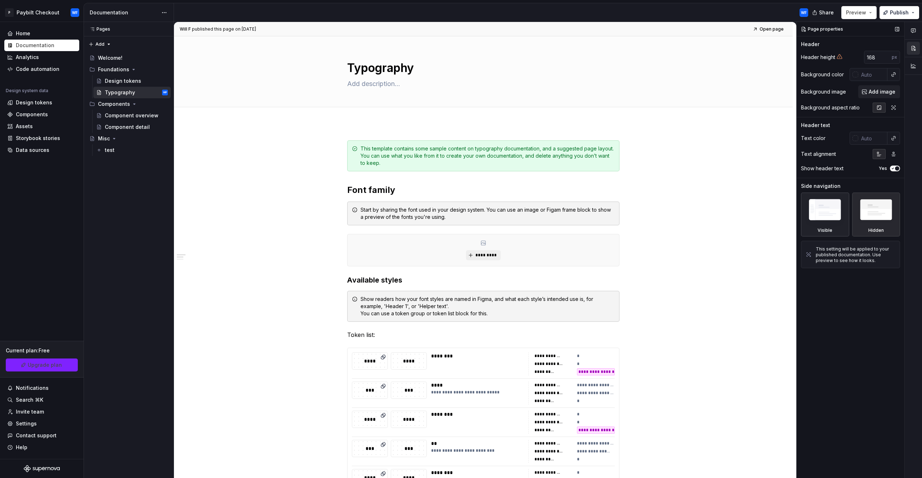
click at [821, 209] on img at bounding box center [824, 211] width 41 height 31
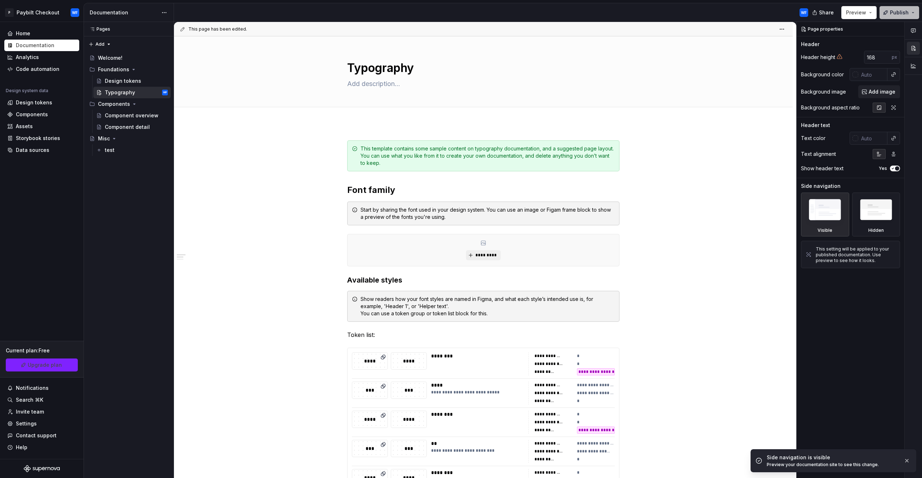
click at [892, 10] on span "Publish" at bounding box center [899, 12] width 19 height 7
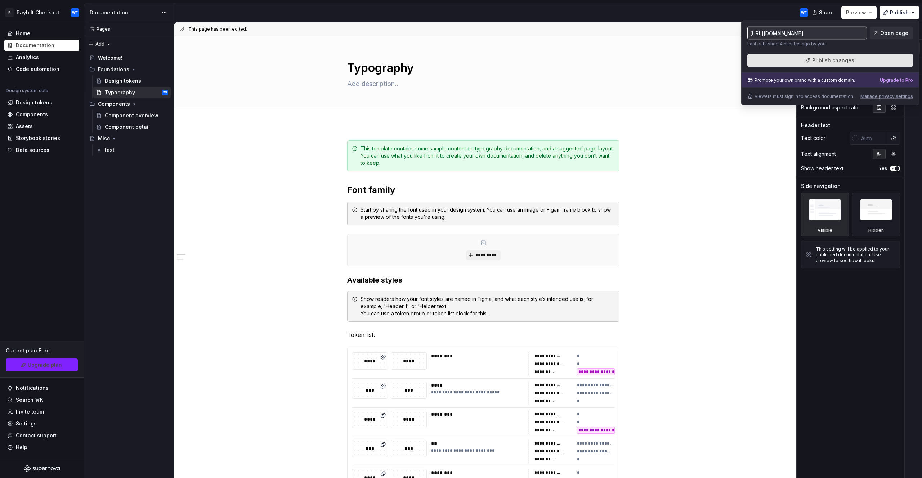
click at [851, 59] on span "Publish changes" at bounding box center [833, 60] width 42 height 7
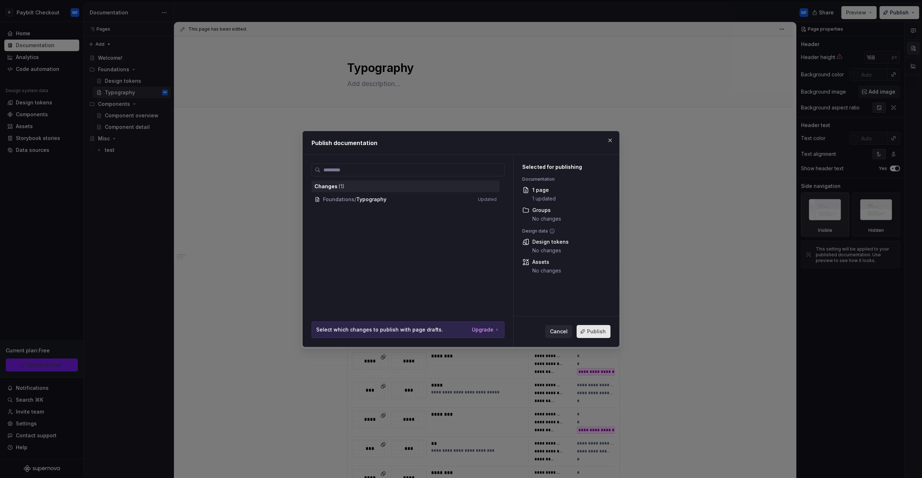
click at [602, 327] on button "Publish" at bounding box center [593, 331] width 34 height 13
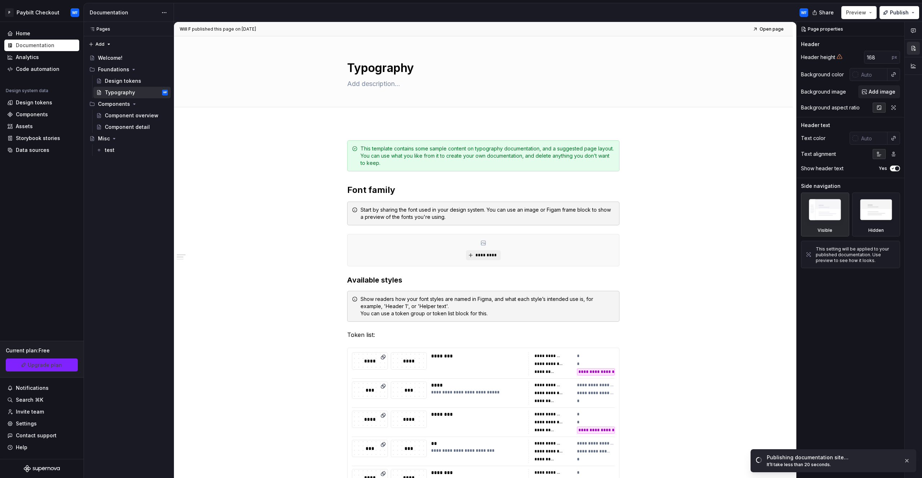
type textarea "*"
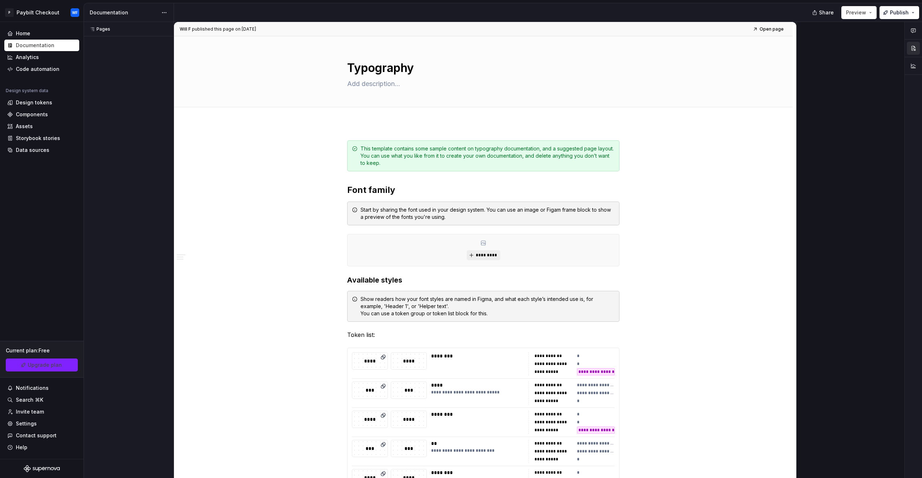
type textarea "*"
